Goal: Information Seeking & Learning: Learn about a topic

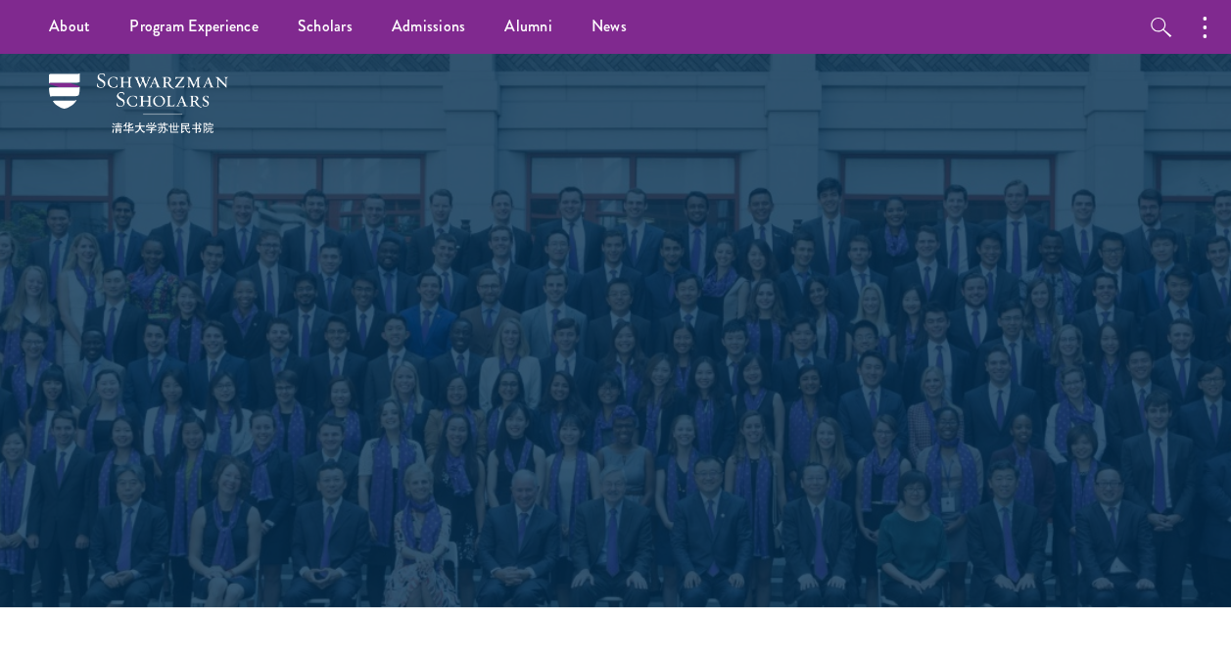
select select "Select Country"
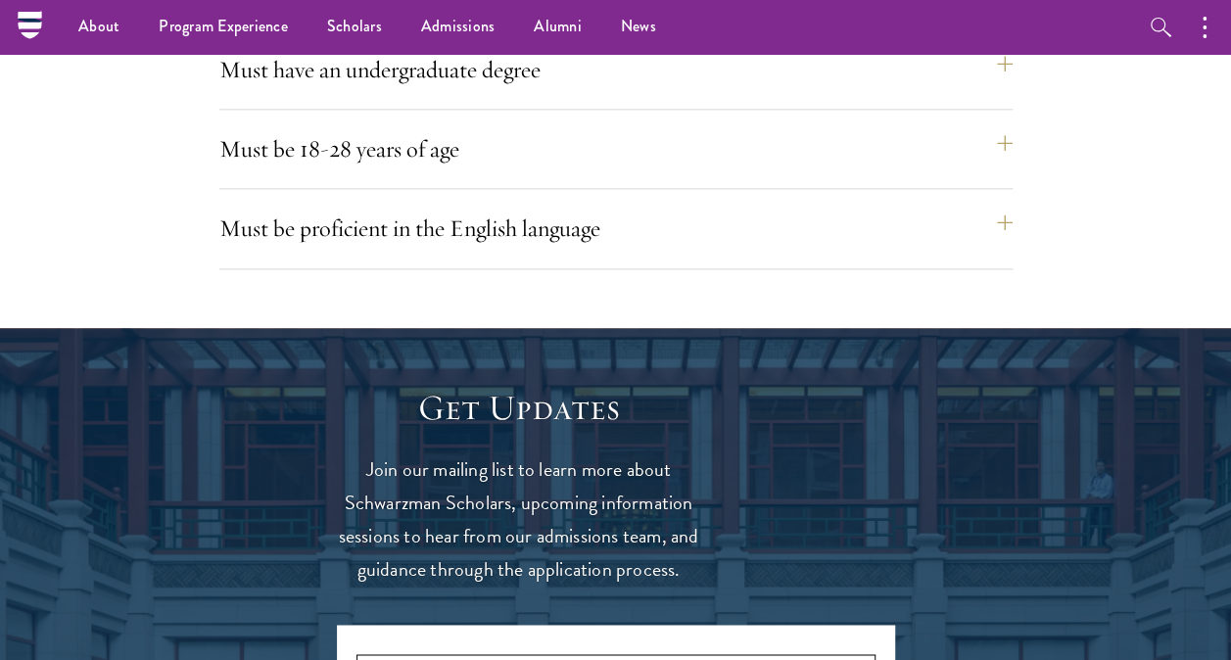
scroll to position [4758, 0]
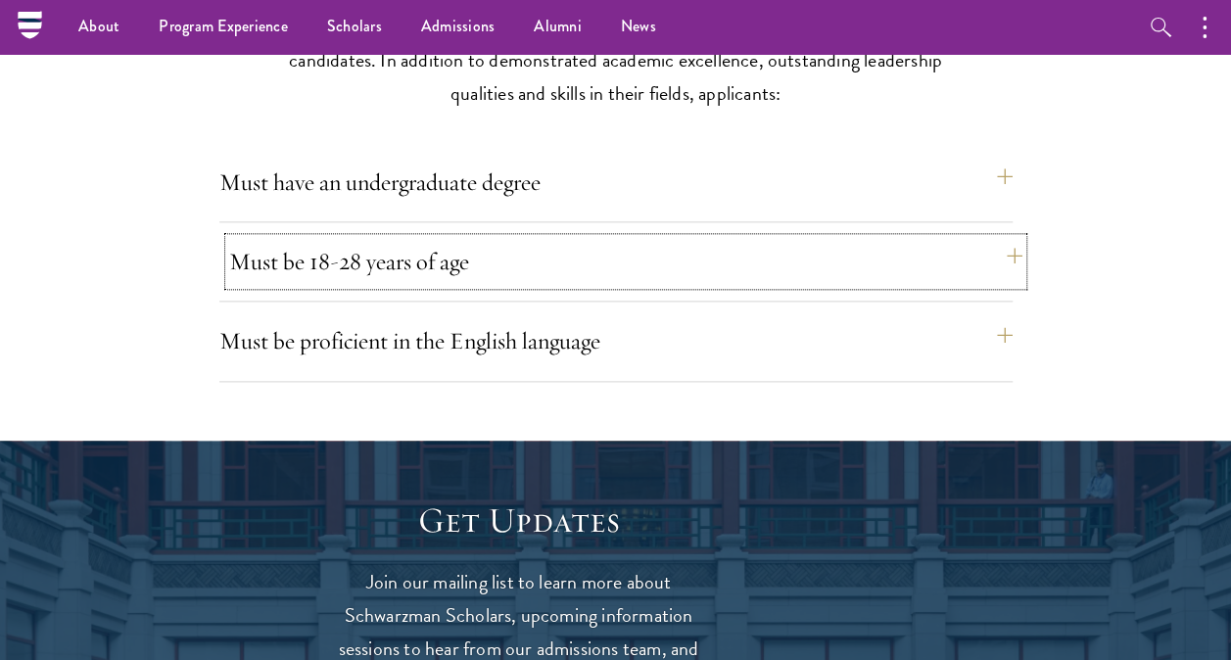
click at [997, 261] on button "Must be 18-28 years of age" at bounding box center [625, 261] width 793 height 47
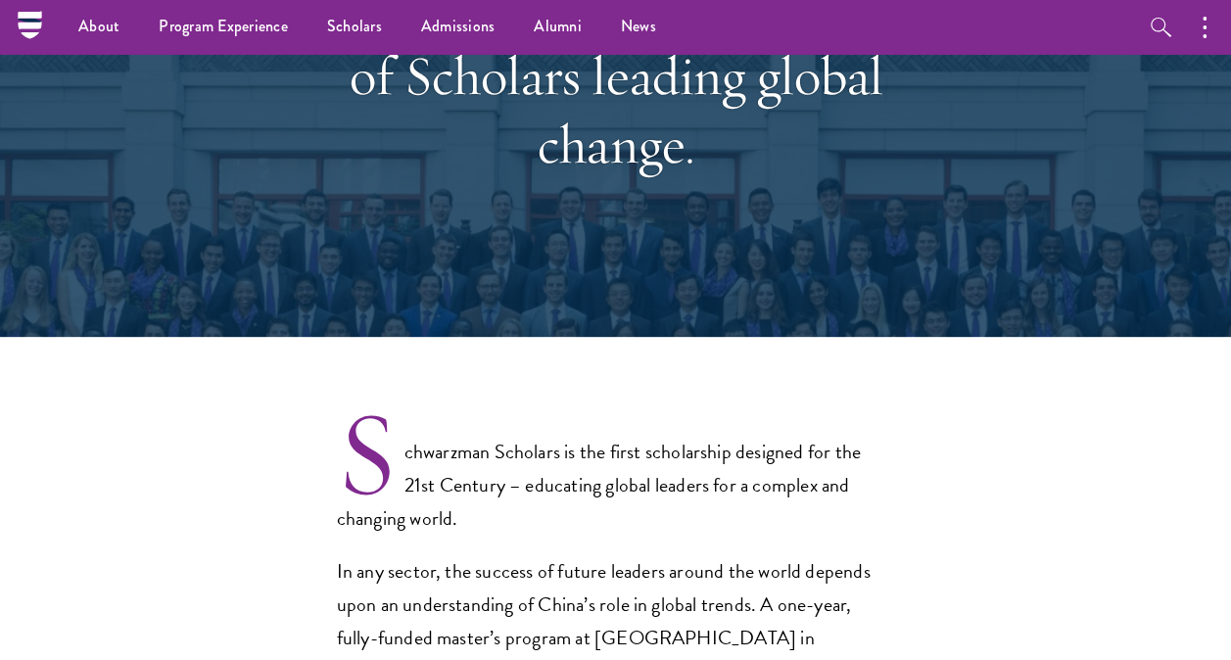
scroll to position [0, 0]
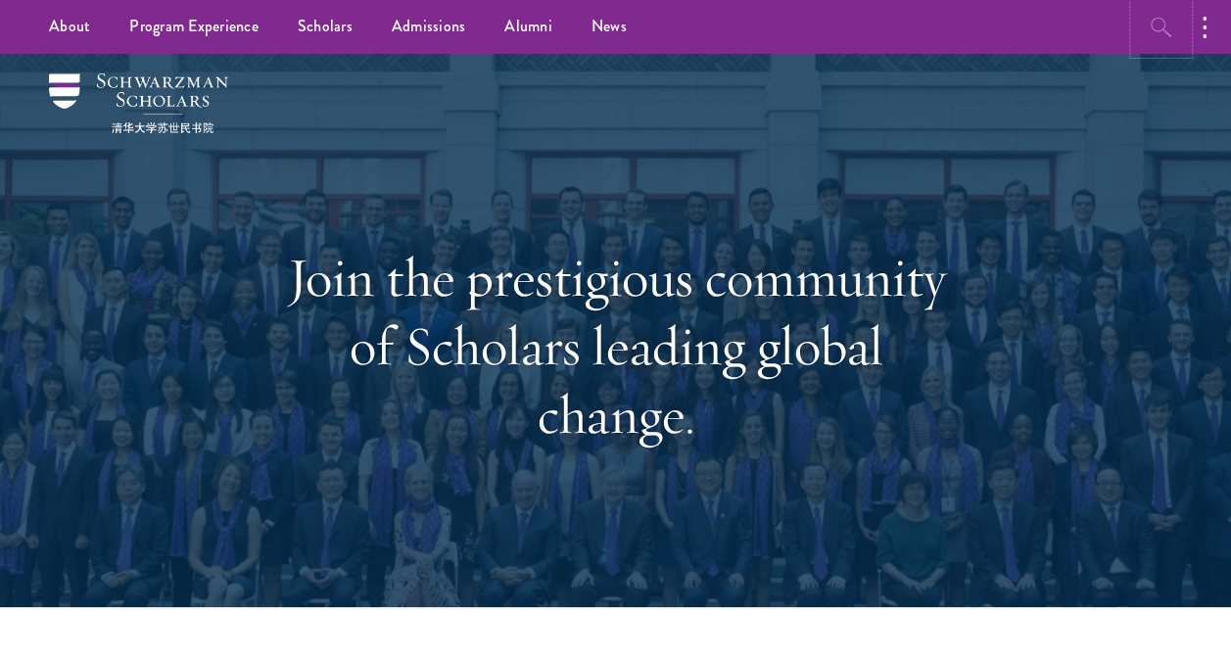
click at [1150, 31] on icon "button" at bounding box center [1162, 28] width 24 height 24
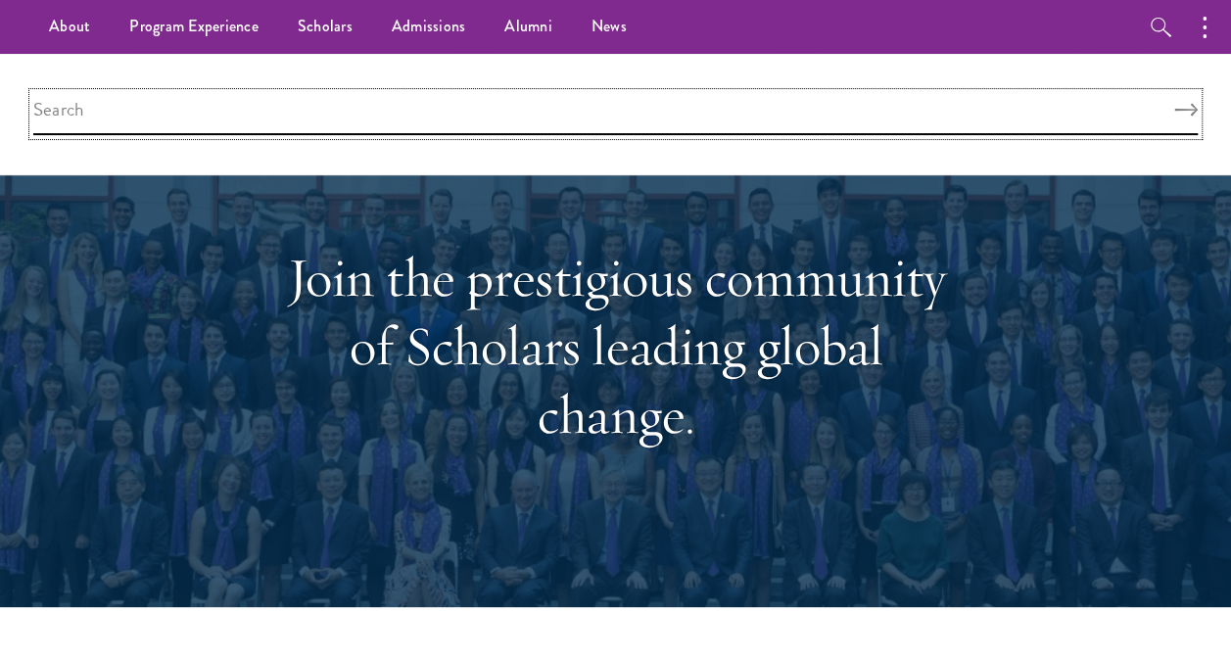
click at [625, 118] on input "search" at bounding box center [615, 114] width 1165 height 42
type input "age calculator"
click at [1174, 104] on button "Search" at bounding box center [1186, 111] width 24 height 14
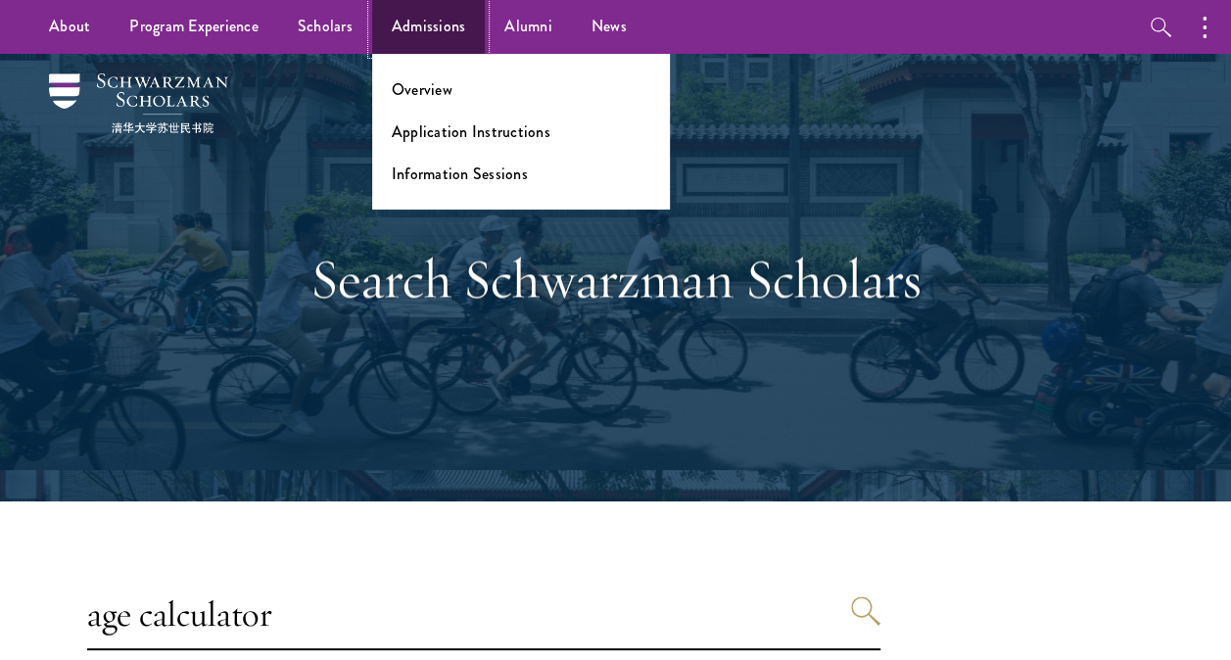
click at [437, 24] on link "Admissions" at bounding box center [429, 27] width 114 height 54
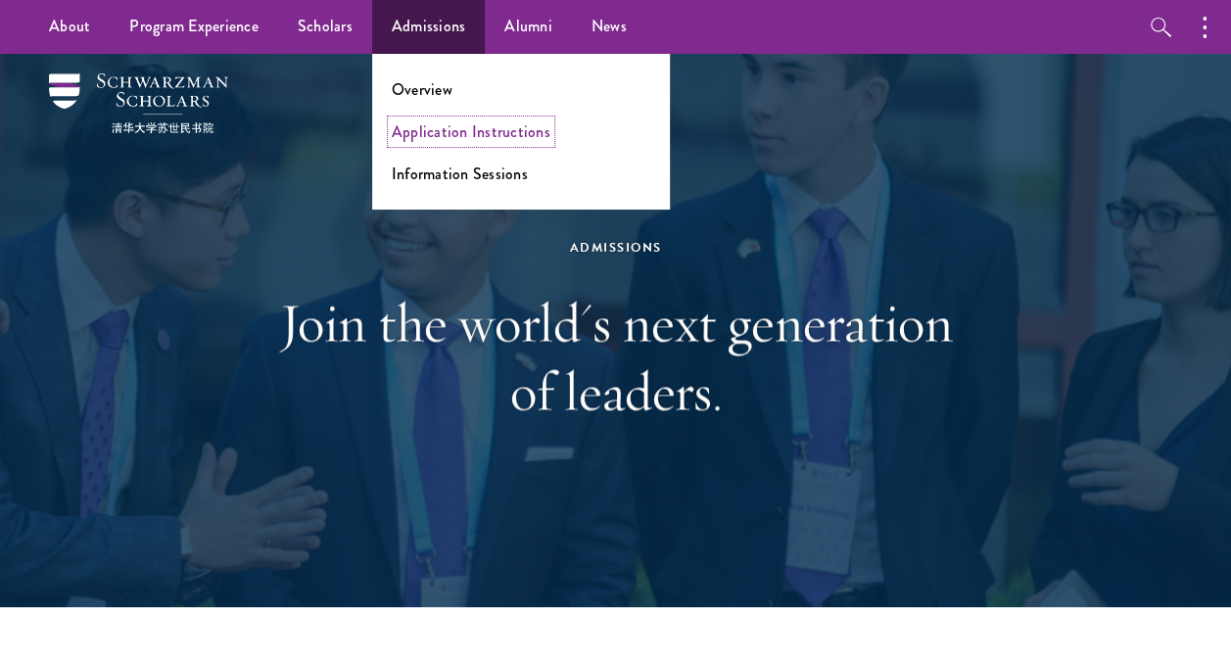
click at [448, 136] on link "Application Instructions" at bounding box center [471, 131] width 159 height 23
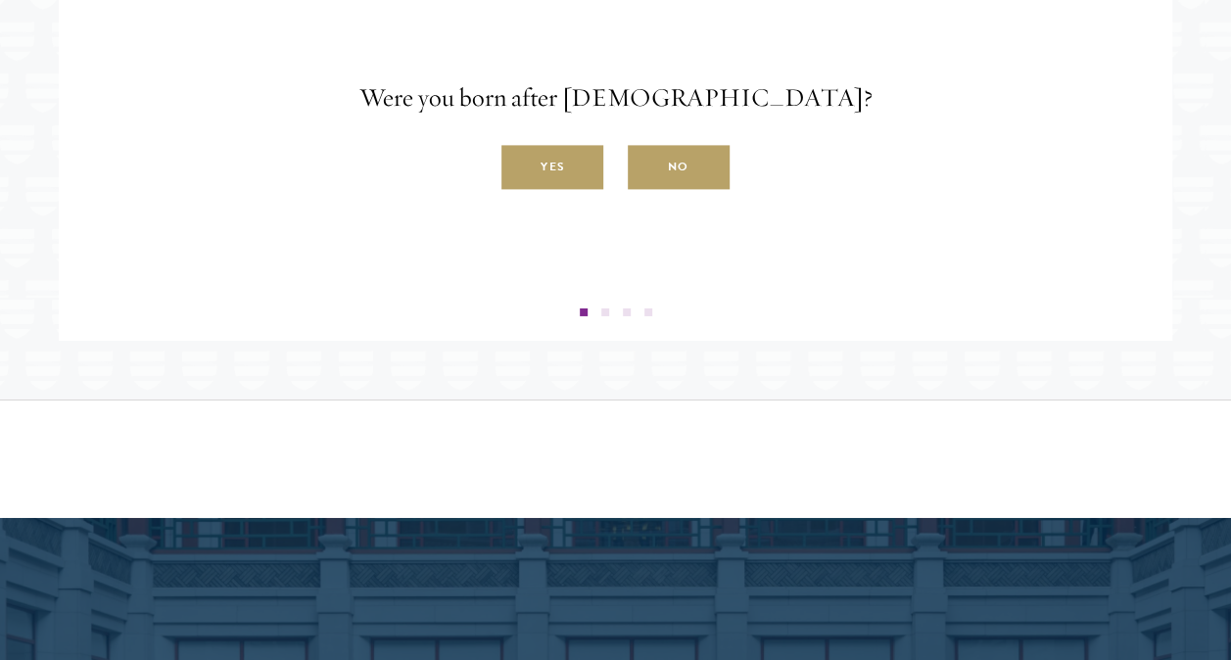
scroll to position [3112, 0]
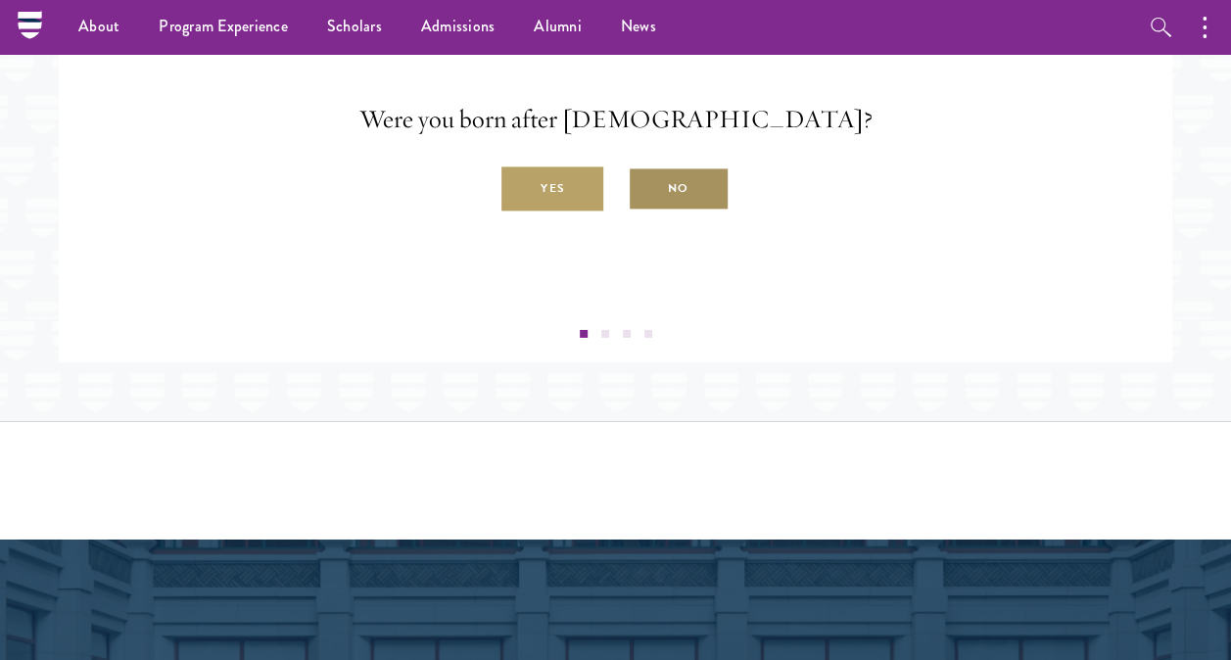
click at [697, 212] on label "No" at bounding box center [679, 189] width 102 height 44
click at [645, 187] on input "No" at bounding box center [637, 178] width 18 height 18
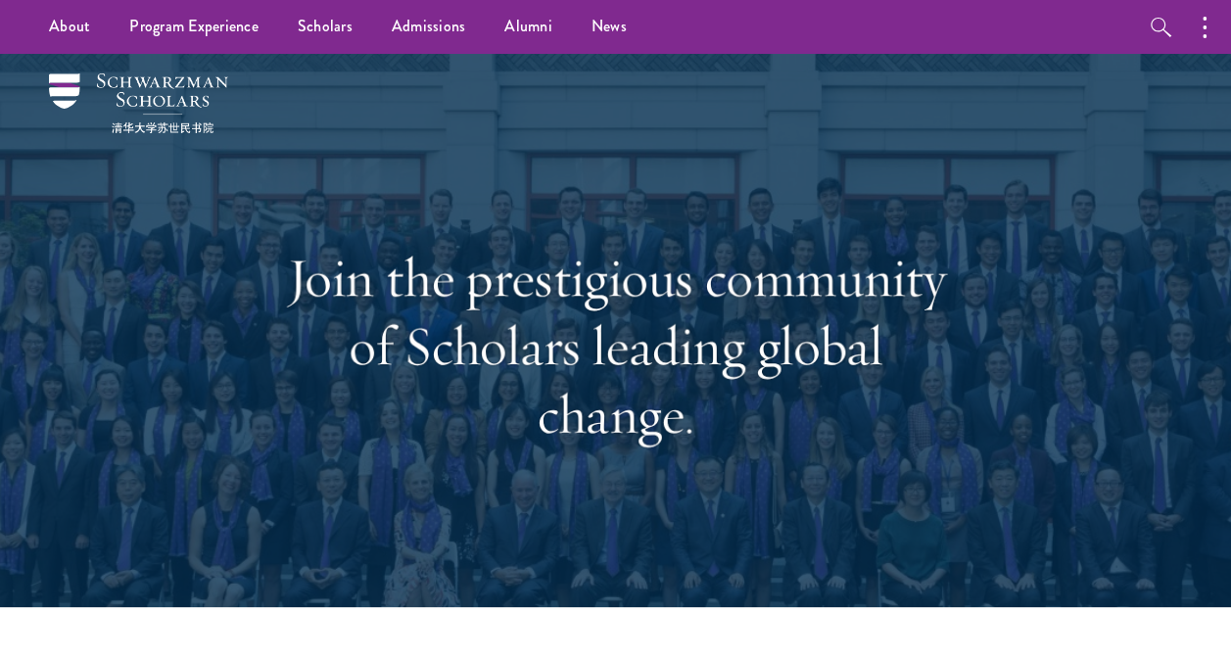
select select "Select Country"
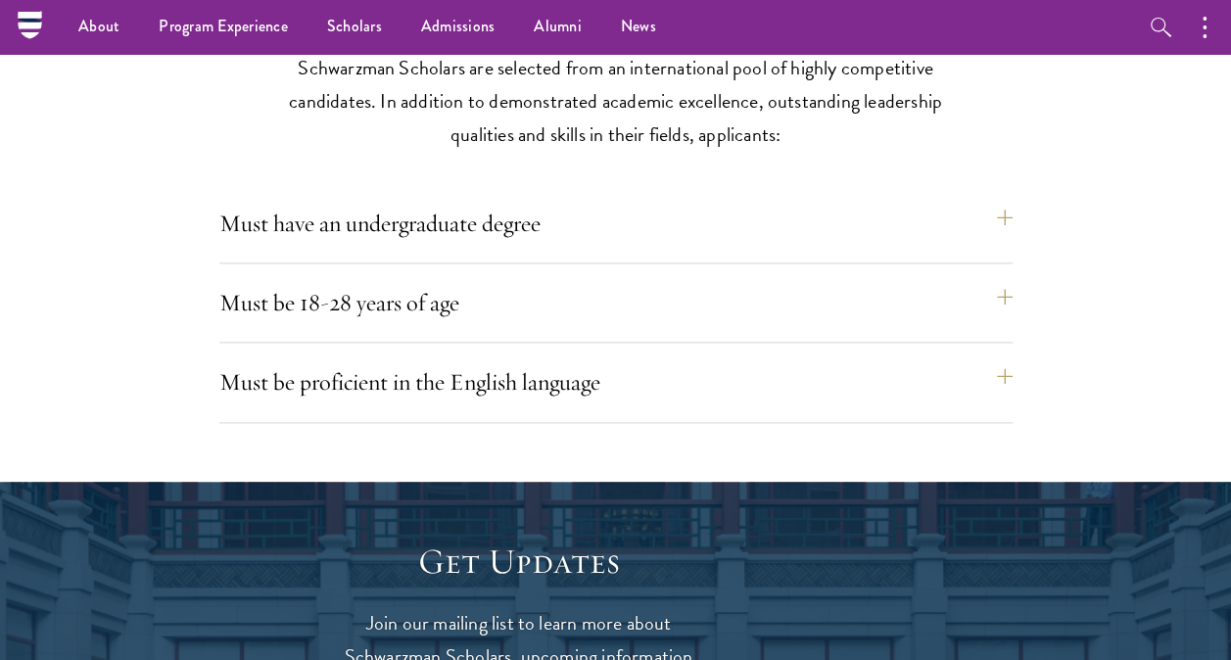
scroll to position [4702, 0]
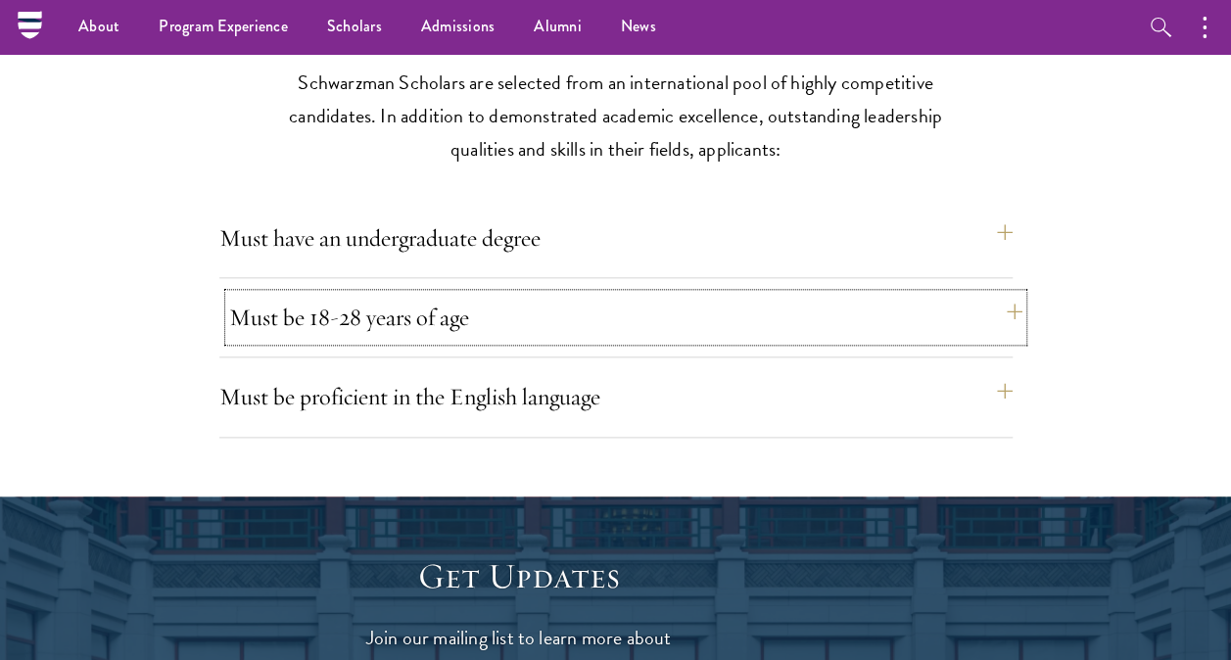
click at [994, 314] on button "Must be 18-28 years of age" at bounding box center [625, 317] width 793 height 47
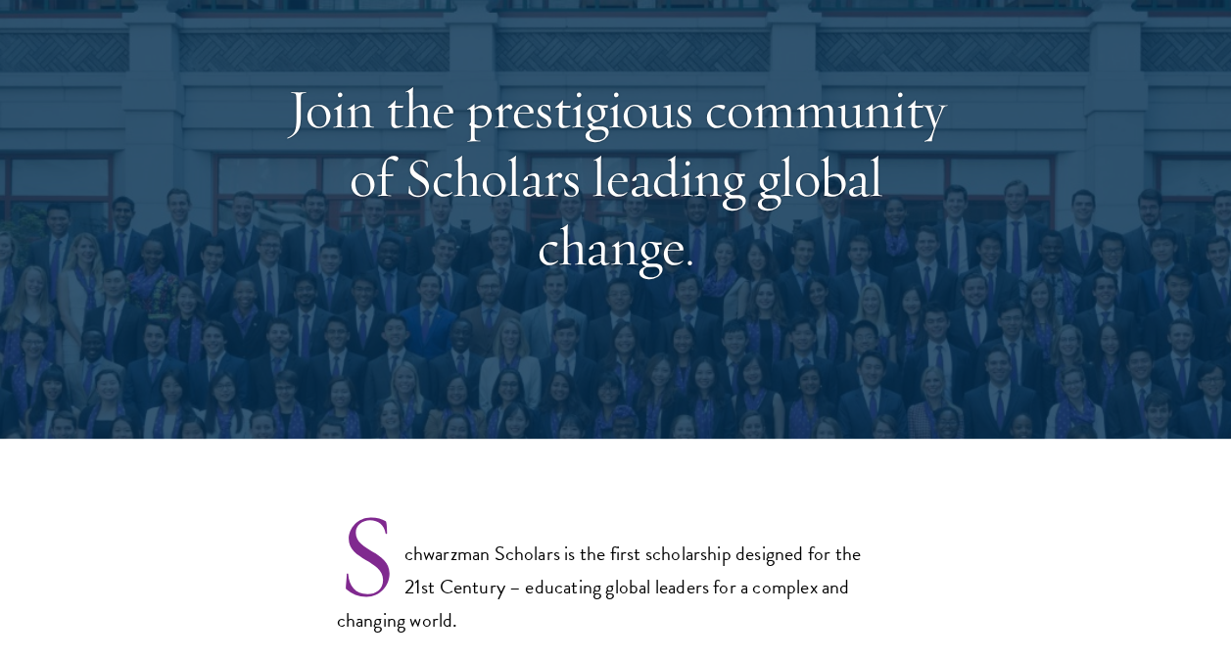
scroll to position [0, 0]
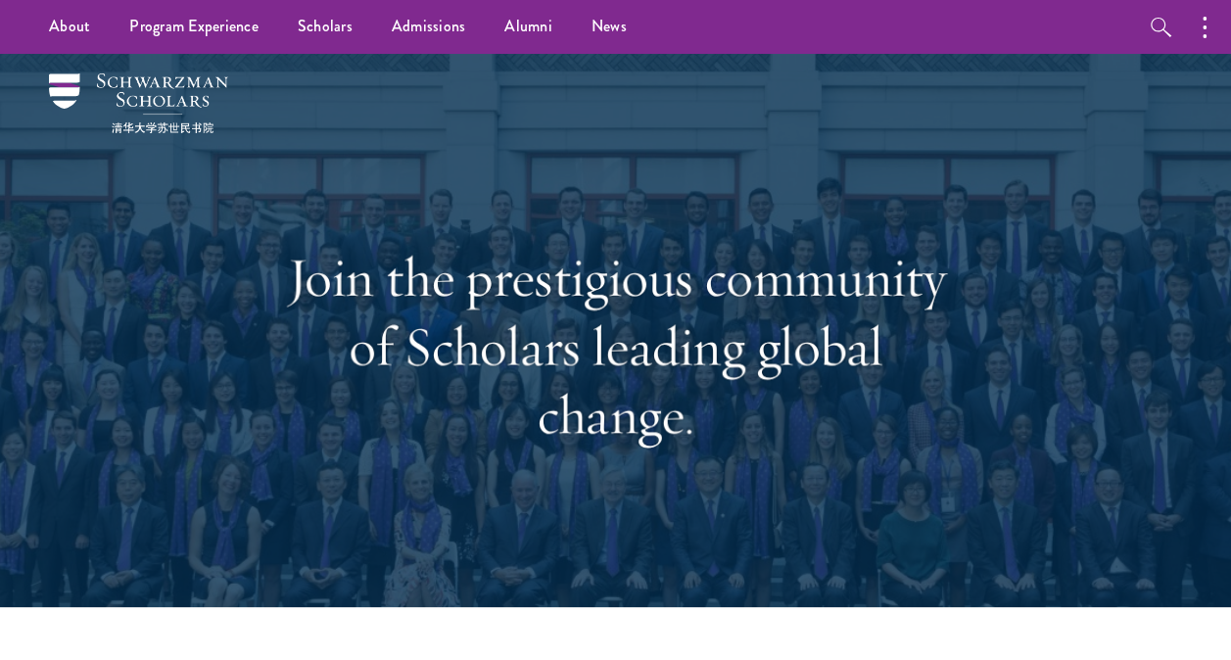
select select "Select Country"
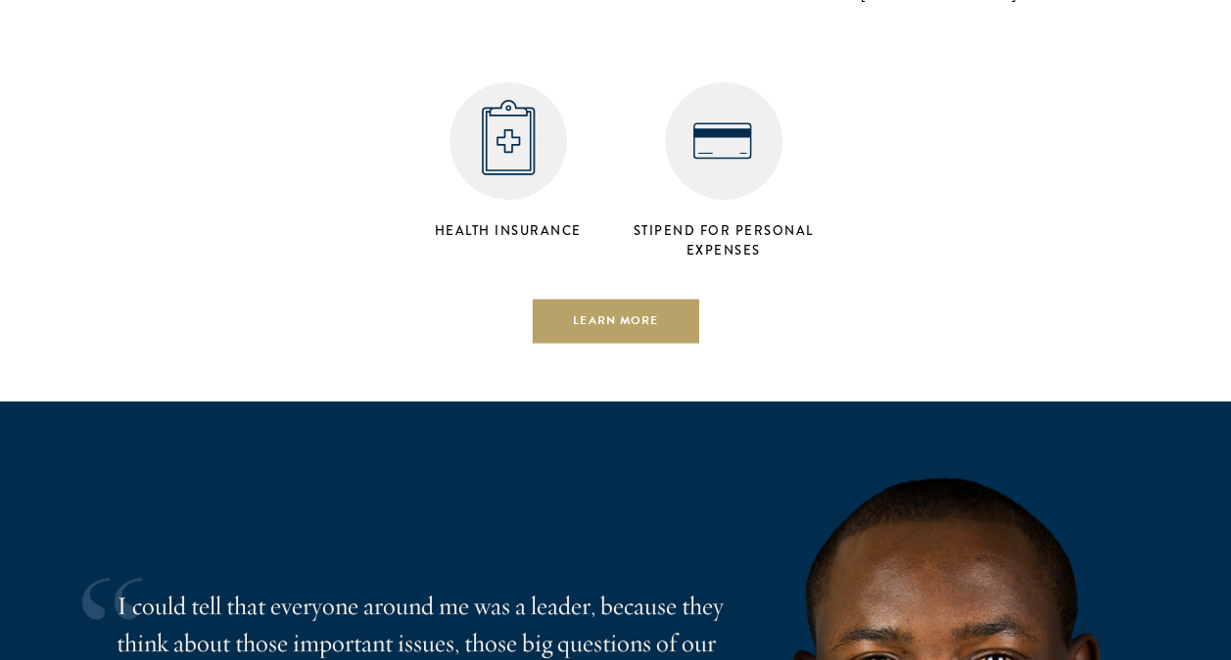
scroll to position [4094, 0]
